Goal: Find specific page/section: Find specific page/section

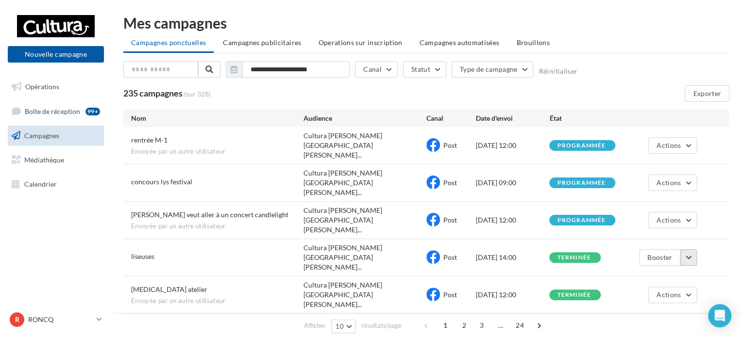
click at [689, 250] on button "button" at bounding box center [688, 258] width 17 height 17
click at [626, 268] on button "Voir les résultats" at bounding box center [648, 280] width 97 height 25
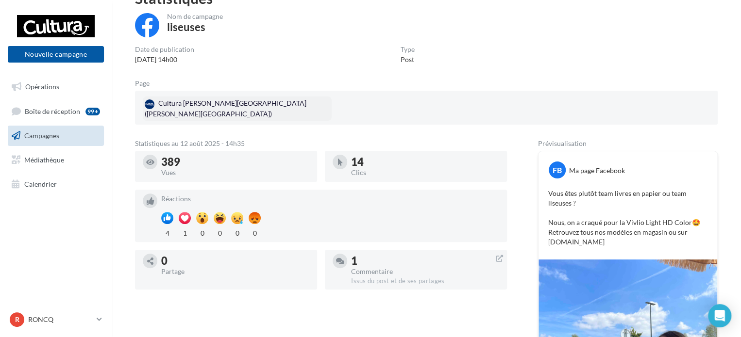
scroll to position [60, 0]
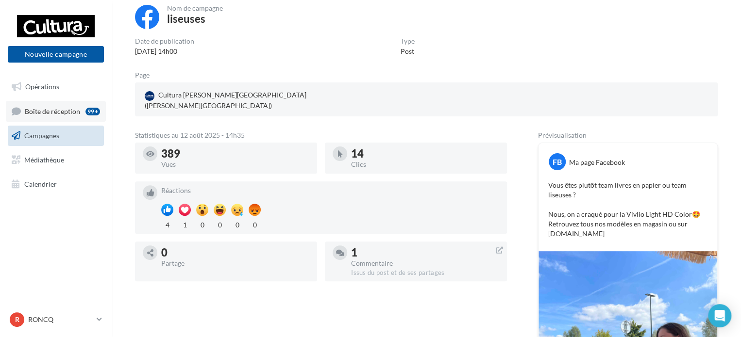
click at [71, 112] on span "Boîte de réception" at bounding box center [52, 111] width 55 height 8
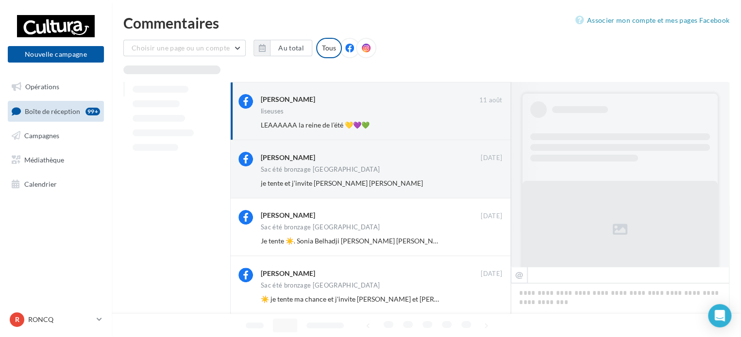
click at [336, 112] on div "liseuses" at bounding box center [381, 112] width 241 height 8
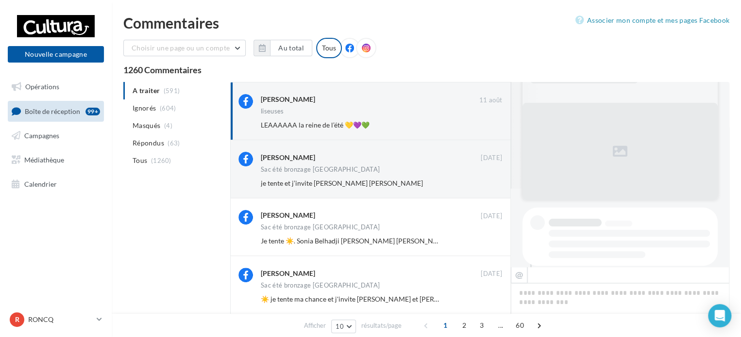
scroll to position [199, 0]
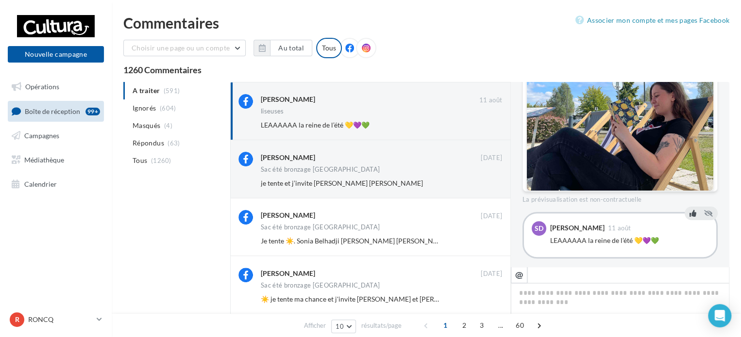
click at [690, 210] on icon at bounding box center [692, 213] width 7 height 7
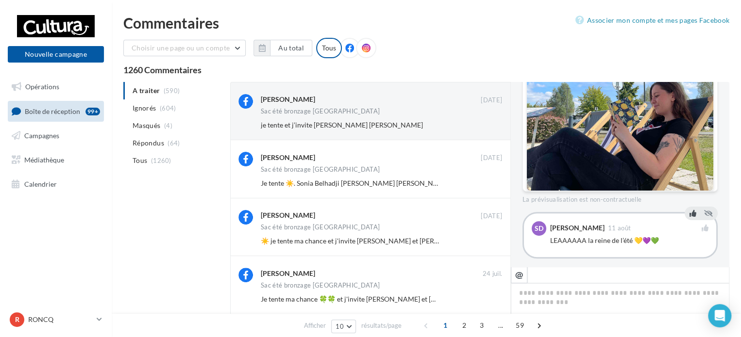
click at [495, 53] on div "Choisir une page ou un compte Cultura [GEOGRAPHIC_DATA] ([GEOGRAPHIC_DATA]) cul…" at bounding box center [426, 52] width 606 height 28
click at [55, 321] on p "RONCQ" at bounding box center [60, 320] width 65 height 10
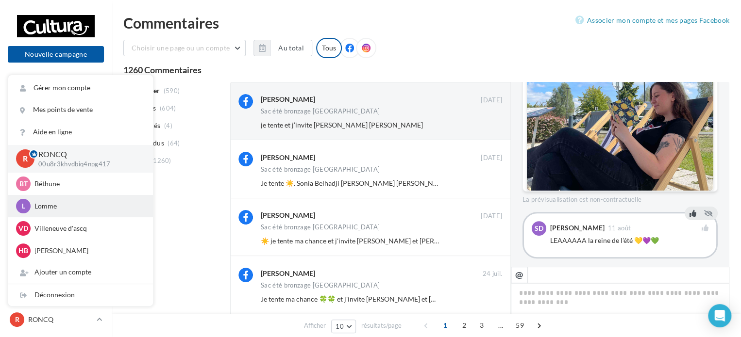
click at [42, 206] on p "Lomme" at bounding box center [87, 206] width 107 height 10
